Goal: Information Seeking & Learning: Learn about a topic

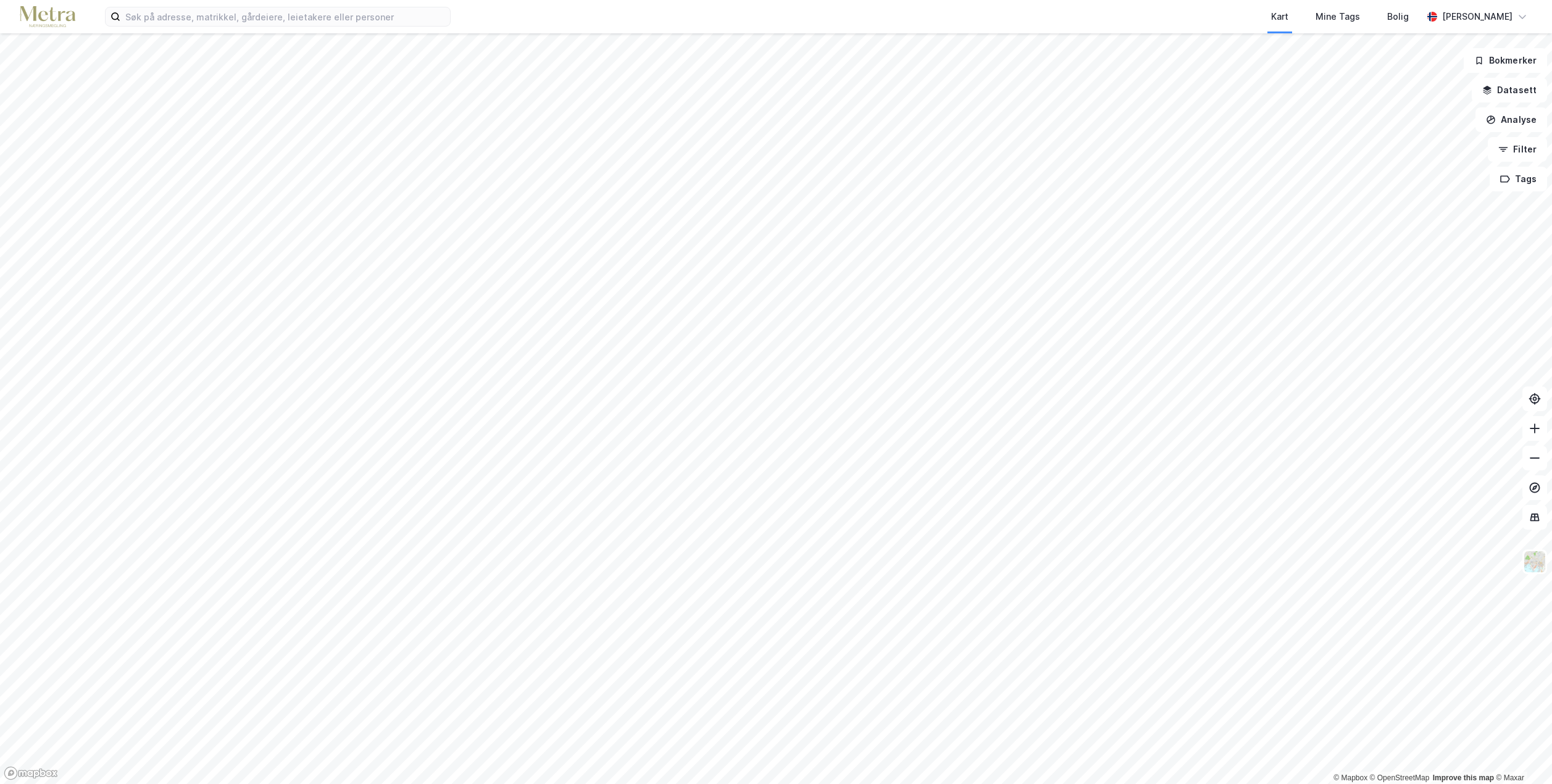
click at [879, 3] on div "Kart Mine Tags [PERSON_NAME] © Mapbox © OpenStreetMap Improve this map © Maxar …" at bounding box center [776, 392] width 1552 height 784
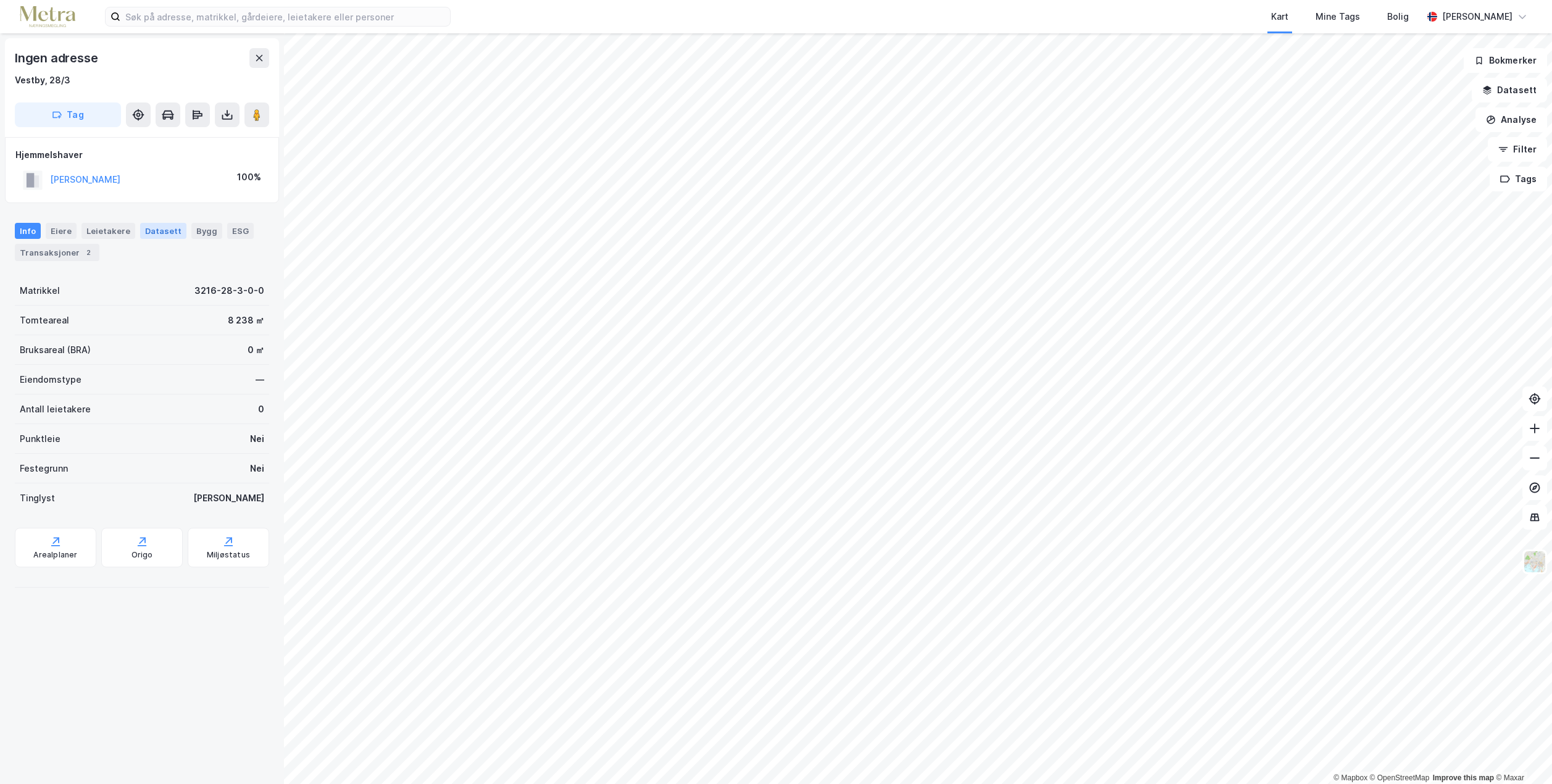
click at [161, 224] on div "Datasett" at bounding box center [163, 231] width 46 height 16
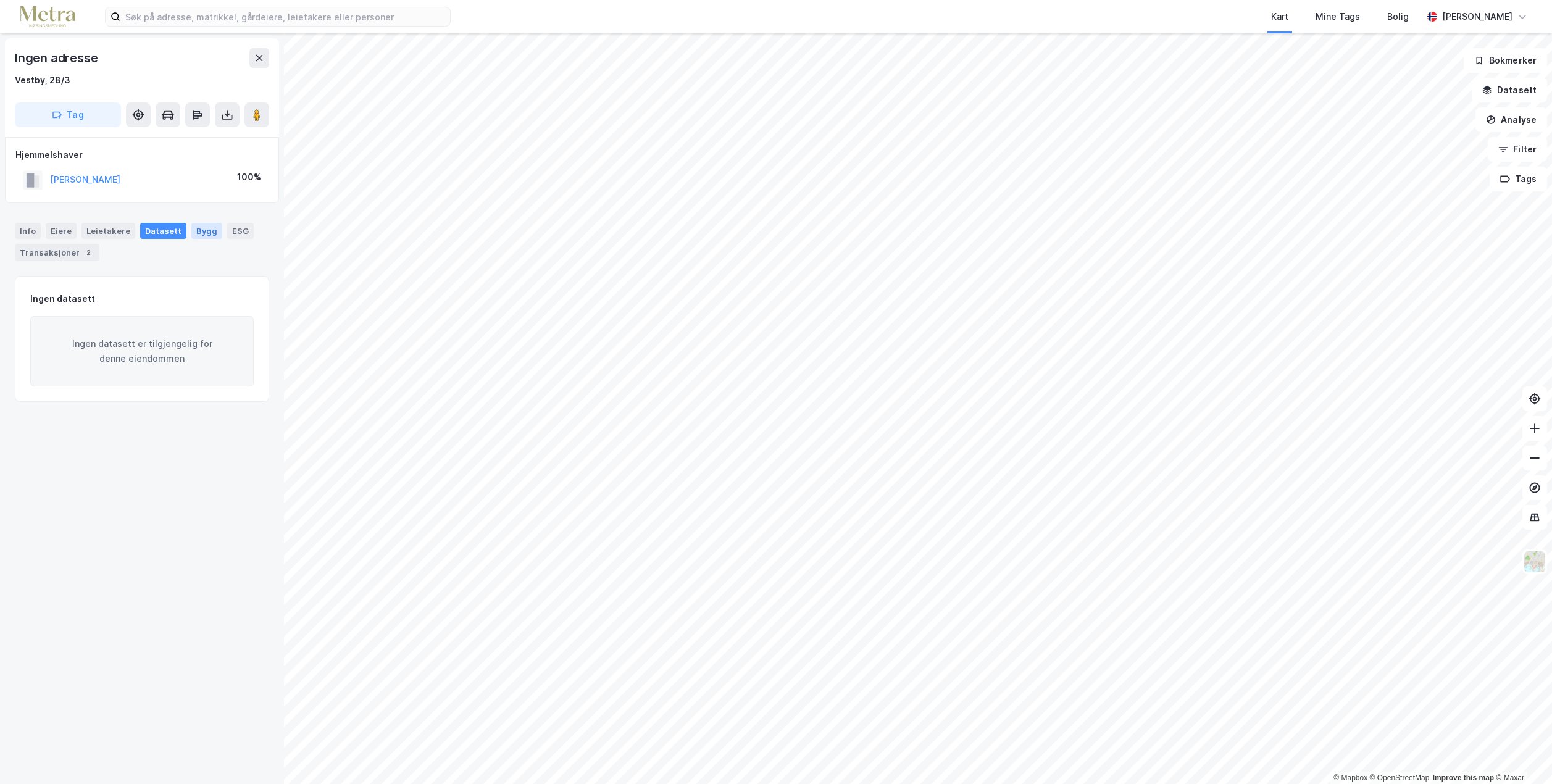
click at [202, 230] on div "Bygg" at bounding box center [206, 231] width 31 height 16
click at [68, 249] on div "Transaksjoner 2" at bounding box center [57, 252] width 85 height 17
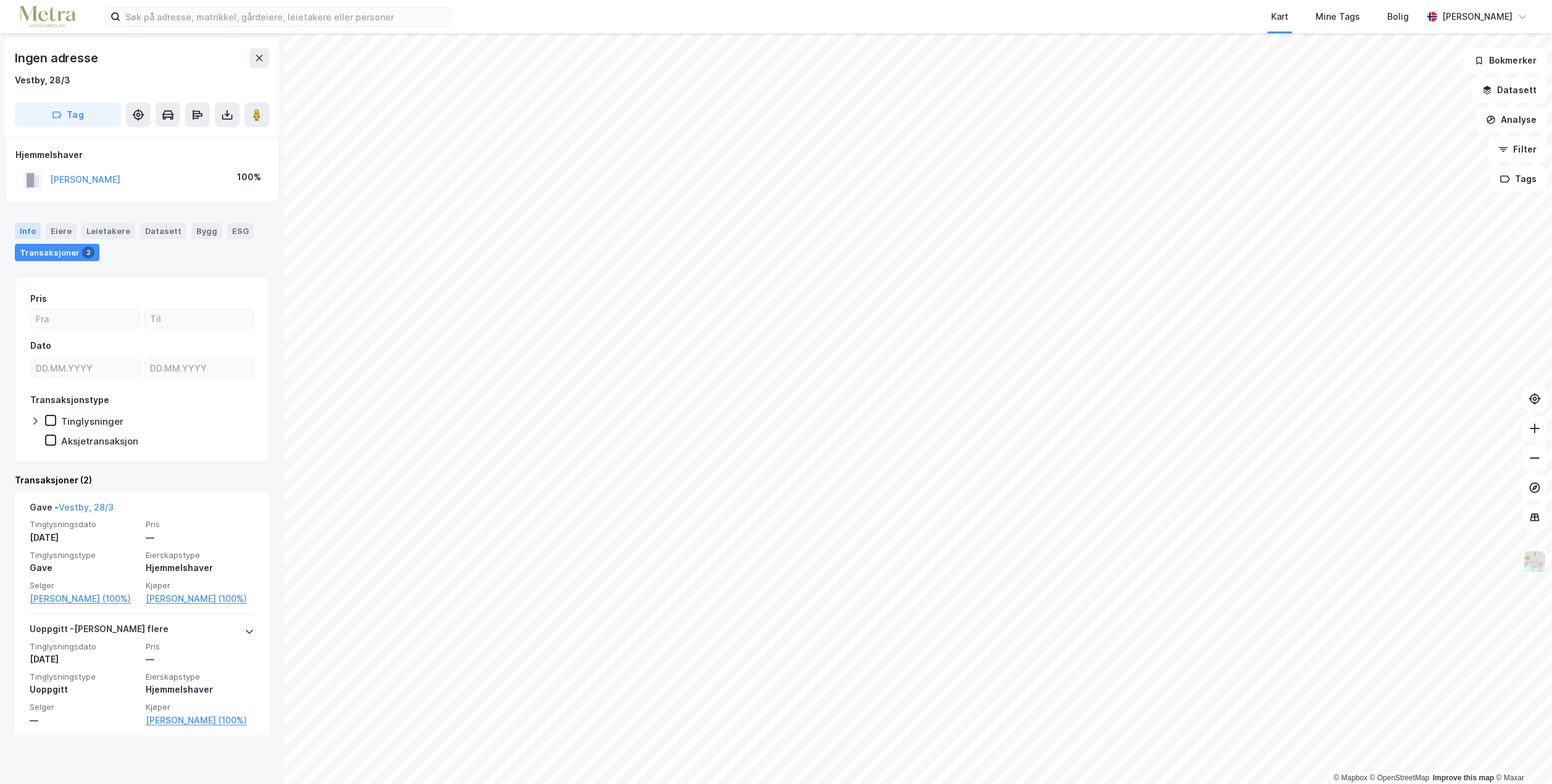
click at [24, 225] on div "Info" at bounding box center [28, 231] width 26 height 16
